Goal: Answer question/provide support

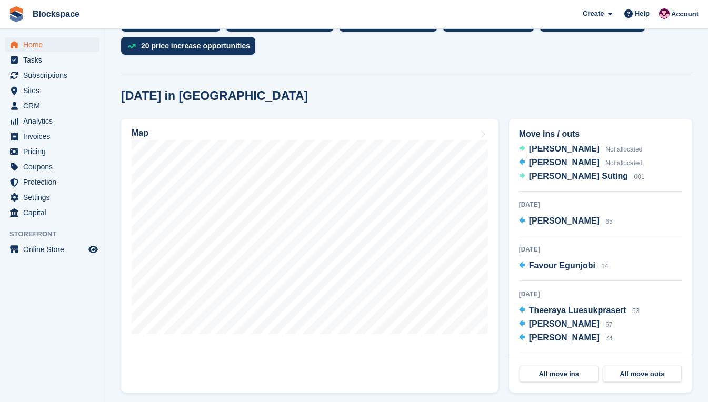
scroll to position [263, 0]
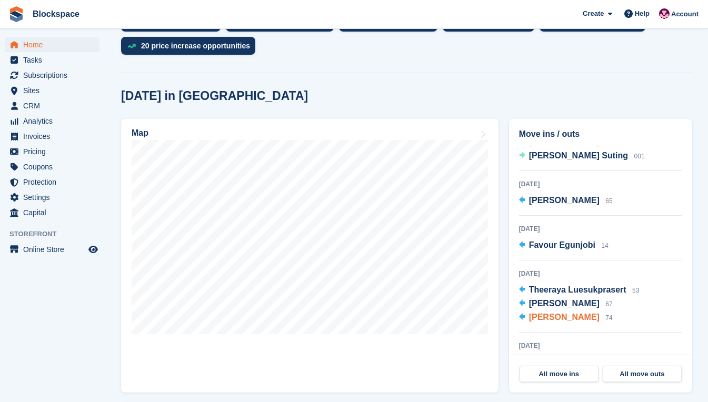
click at [559, 318] on span "[PERSON_NAME]" at bounding box center [564, 317] width 71 height 9
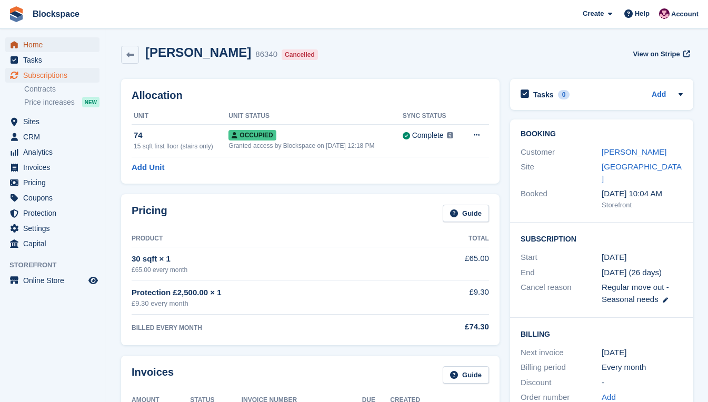
click at [37, 43] on span "Home" at bounding box center [54, 44] width 63 height 15
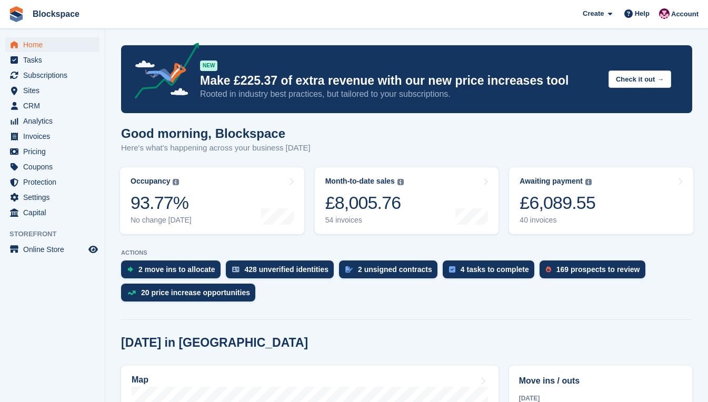
scroll to position [211, 0]
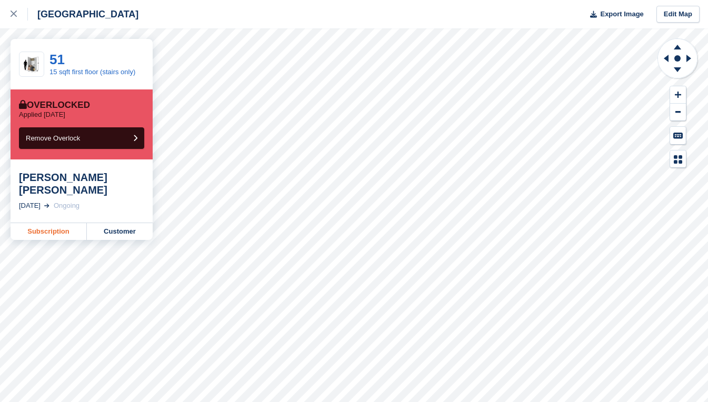
click at [41, 224] on link "Subscription" at bounding box center [49, 231] width 76 height 17
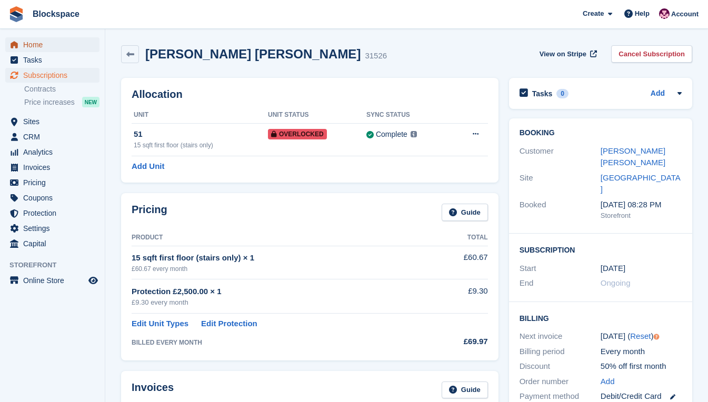
click at [46, 46] on span "Home" at bounding box center [54, 44] width 63 height 15
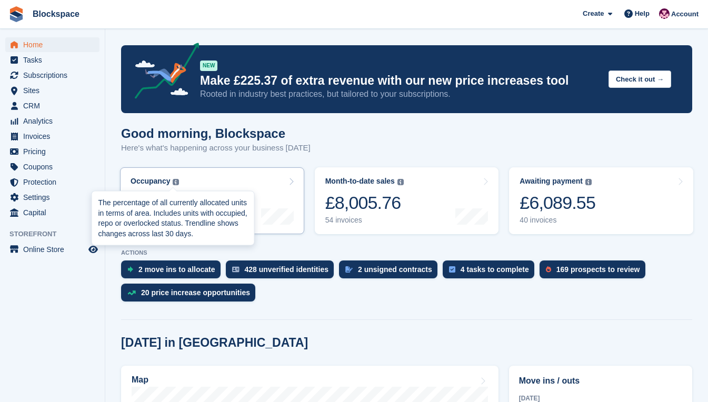
scroll to position [263, 0]
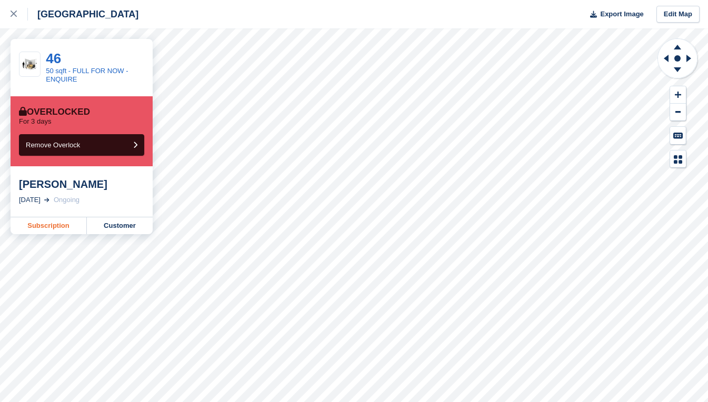
click at [38, 225] on link "Subscription" at bounding box center [49, 225] width 76 height 17
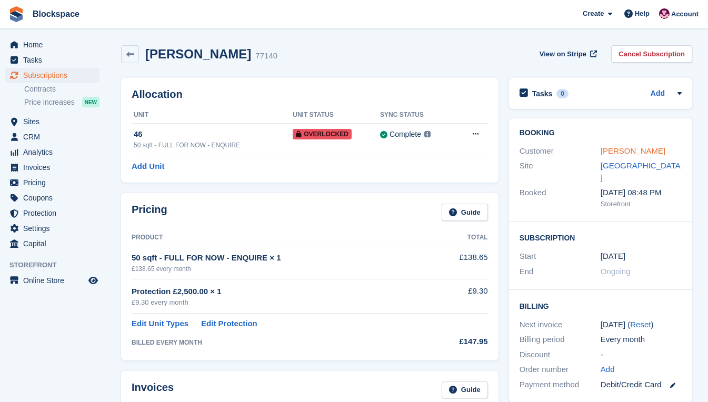
click at [624, 148] on link "[PERSON_NAME]" at bounding box center [633, 150] width 65 height 9
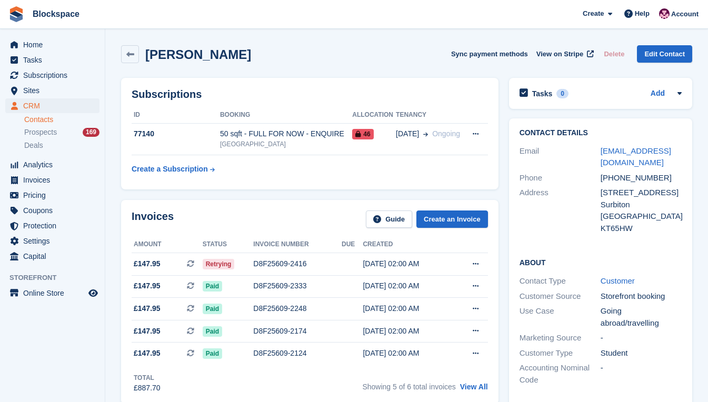
click at [480, 186] on div "Subscriptions ID Booking Allocation Tenancy 77140 50 sqft - FULL FOR NOW - ENQU…" at bounding box center [310, 134] width 378 height 112
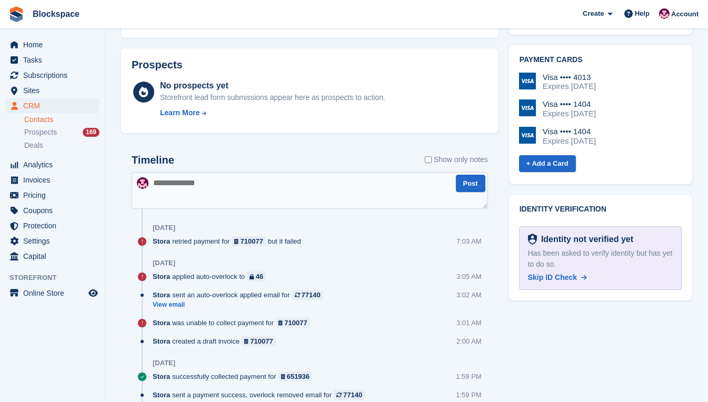
scroll to position [421, 0]
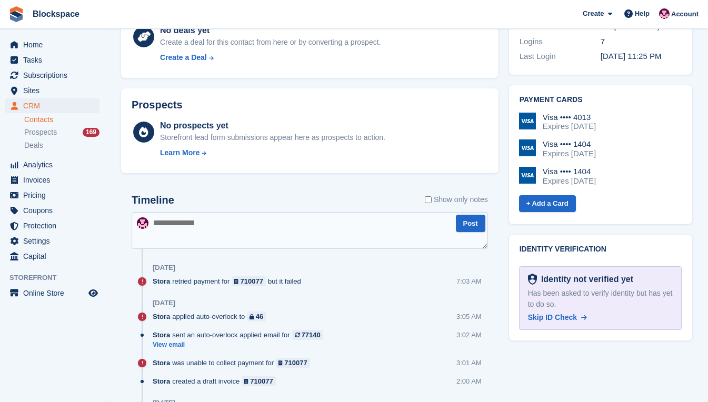
click at [260, 222] on textarea at bounding box center [310, 230] width 357 height 37
type textarea "**********"
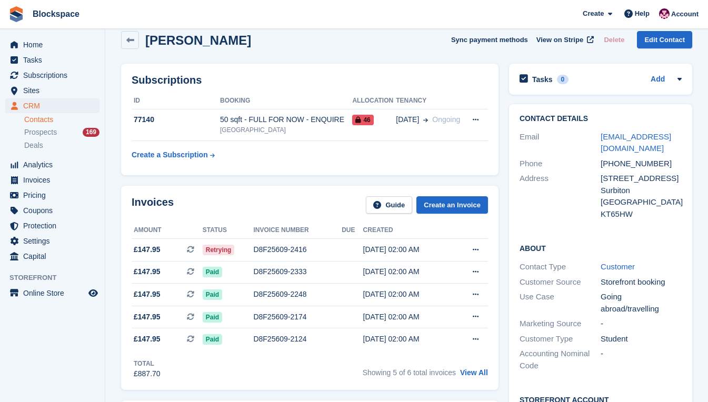
scroll to position [0, 0]
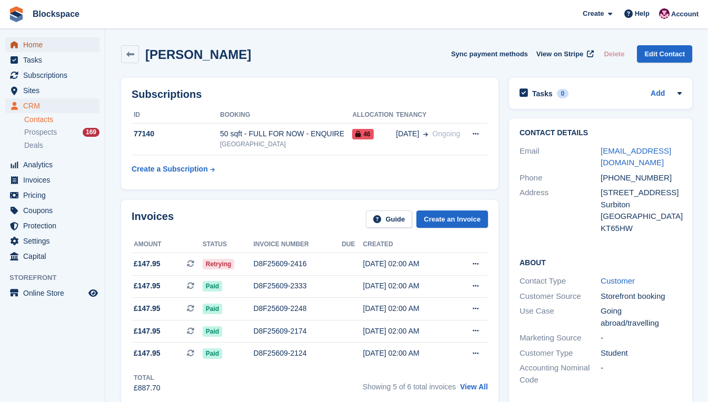
click at [46, 49] on span "Home" at bounding box center [54, 44] width 63 height 15
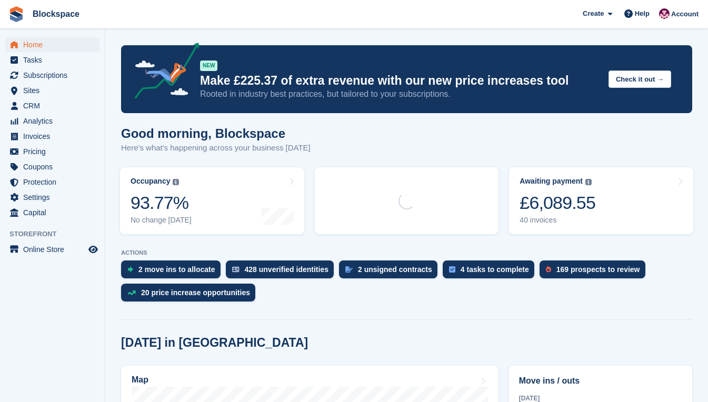
scroll to position [211, 0]
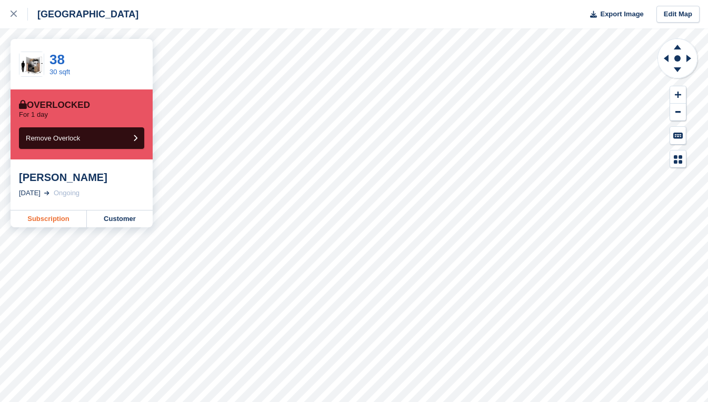
click at [50, 218] on link "Subscription" at bounding box center [49, 219] width 76 height 17
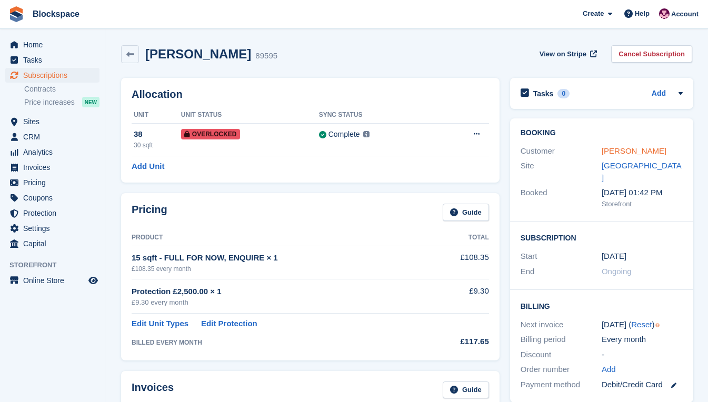
click at [623, 148] on link "[PERSON_NAME]" at bounding box center [634, 150] width 65 height 9
